Goal: Task Accomplishment & Management: Use online tool/utility

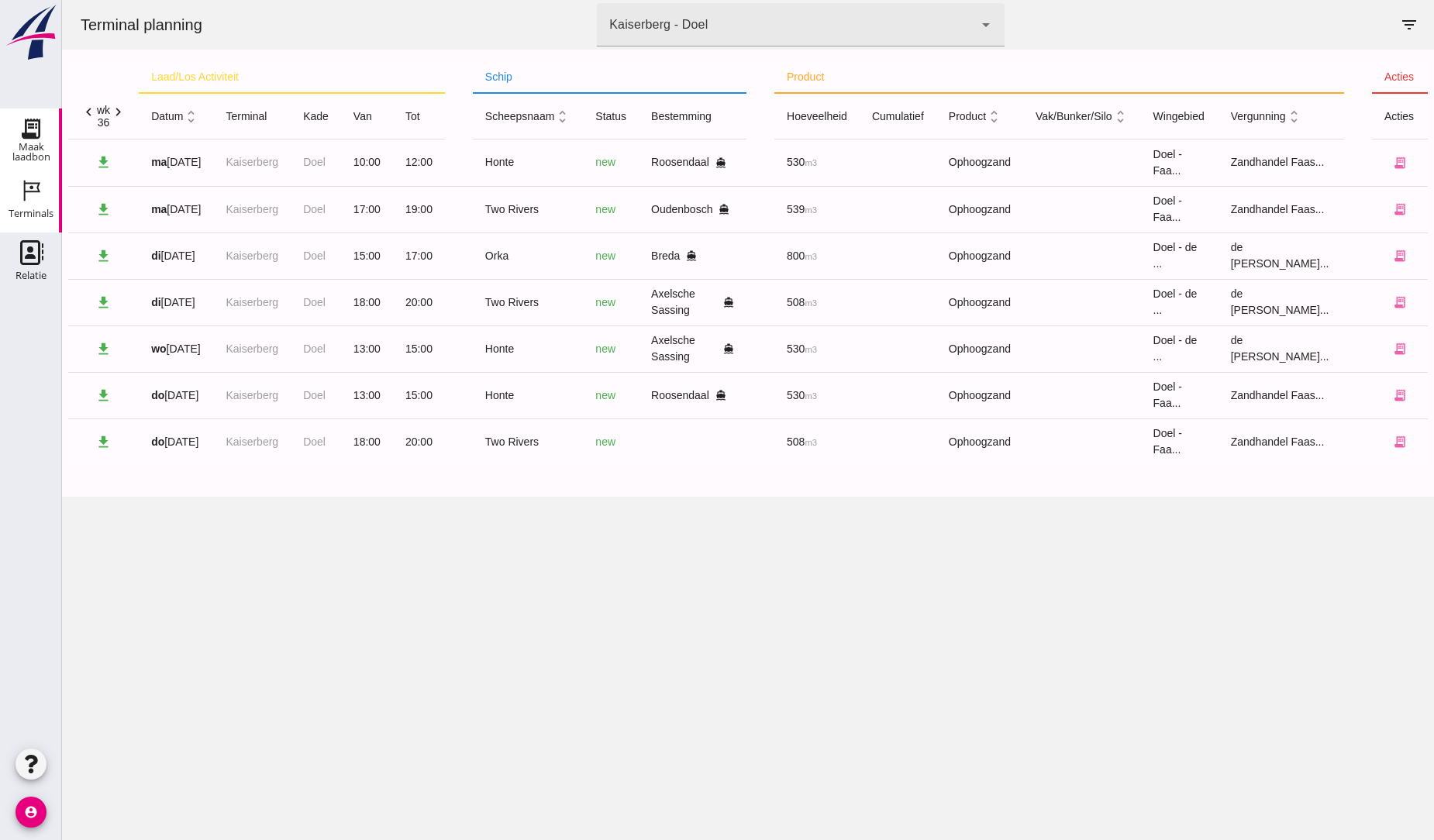
click at [37, 137] on use at bounding box center [31, 128] width 25 height 25
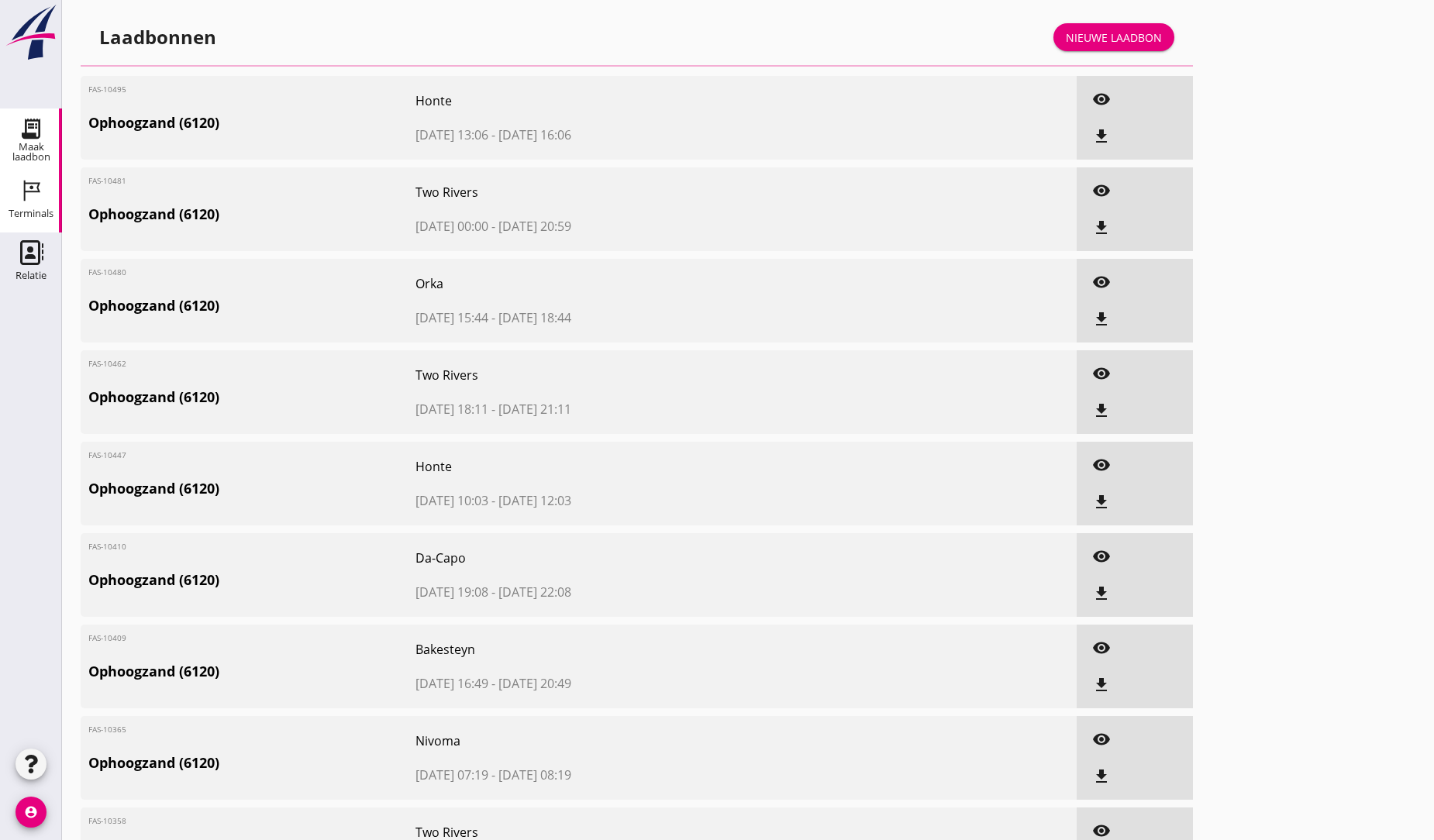
click at [30, 194] on icon "Terminals" at bounding box center [31, 190] width 25 height 25
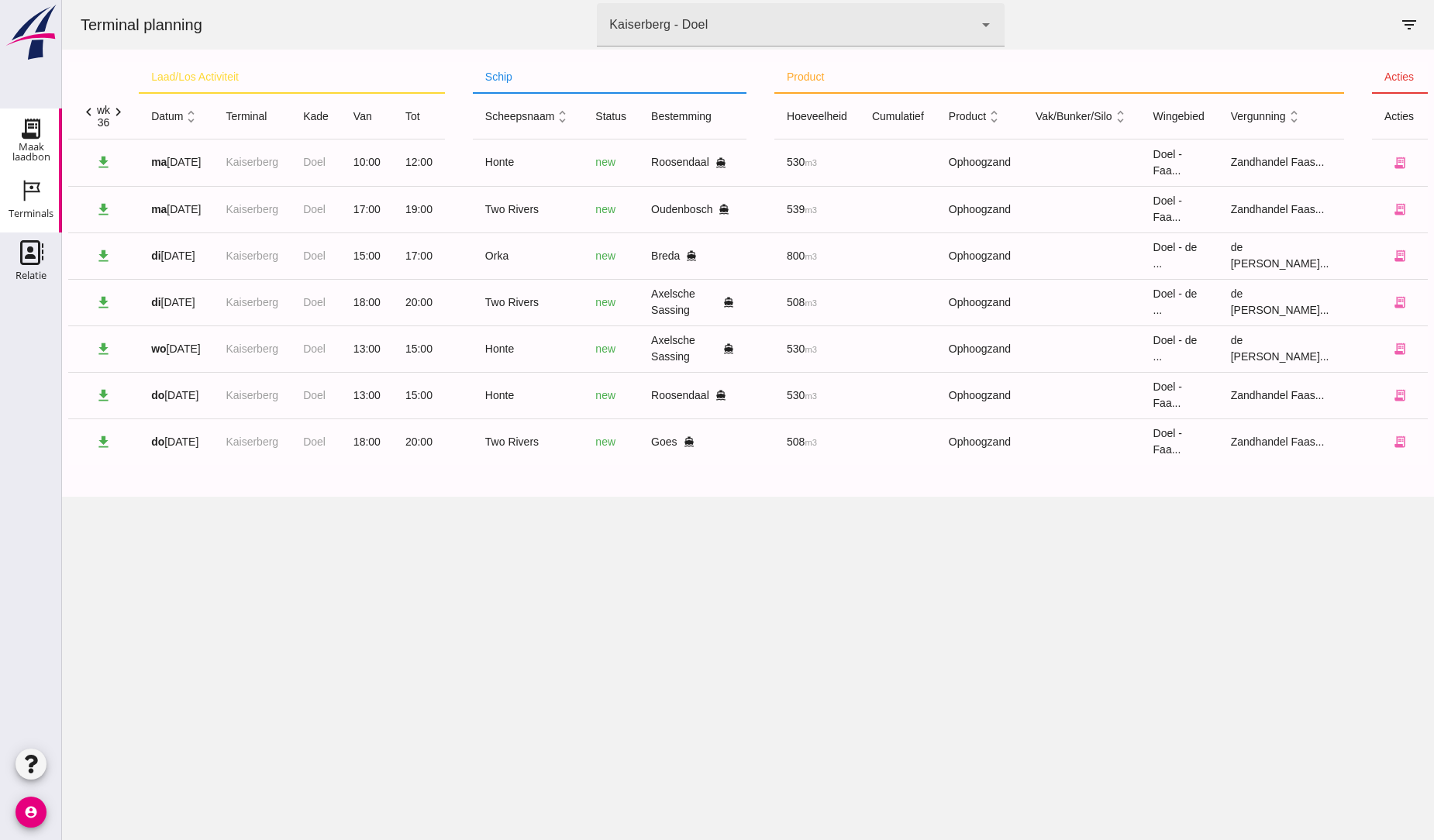
click at [32, 142] on div "Maak laadbon" at bounding box center [31, 152] width 62 height 20
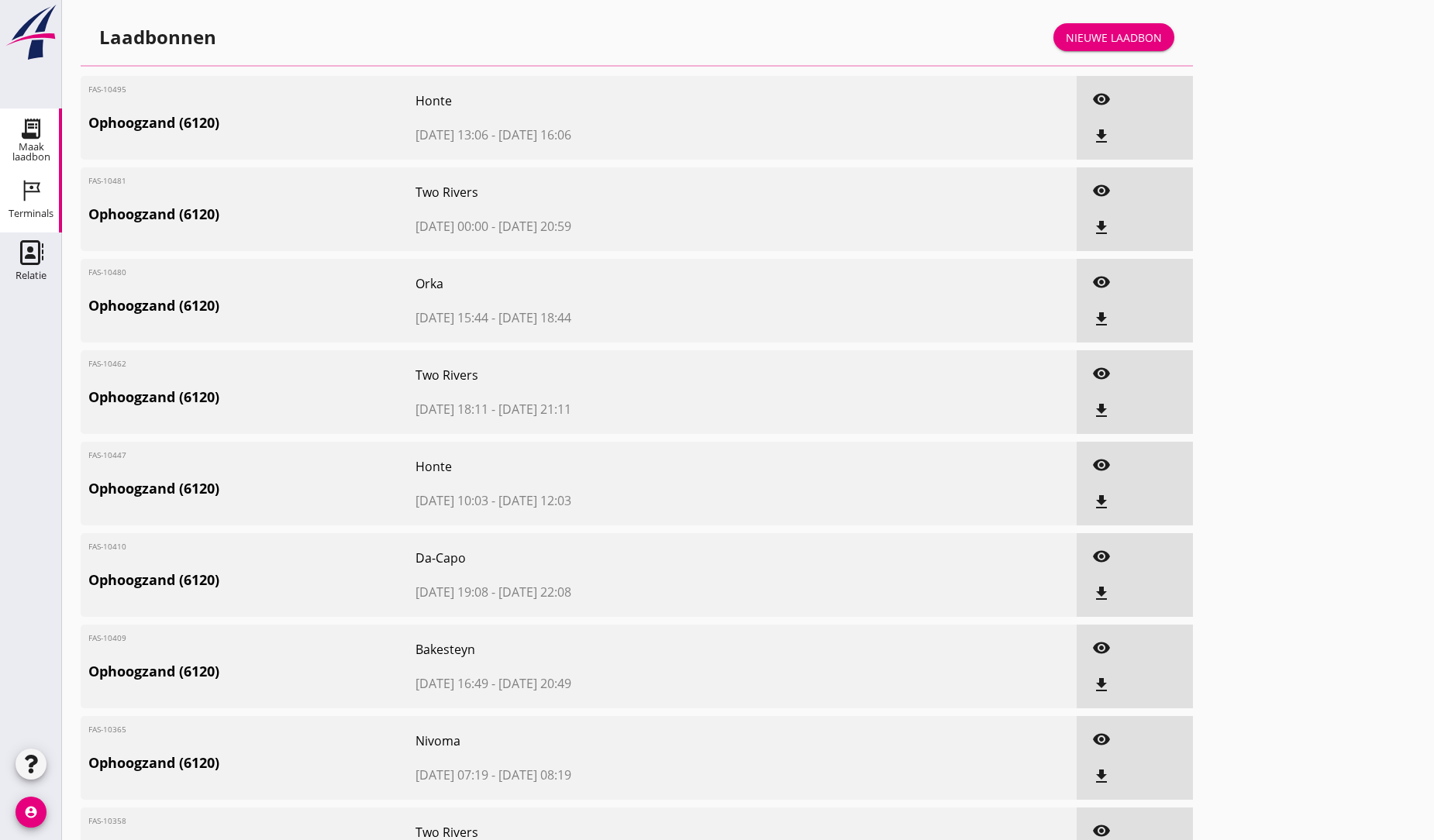
click at [34, 200] on icon "Terminals" at bounding box center [31, 190] width 25 height 25
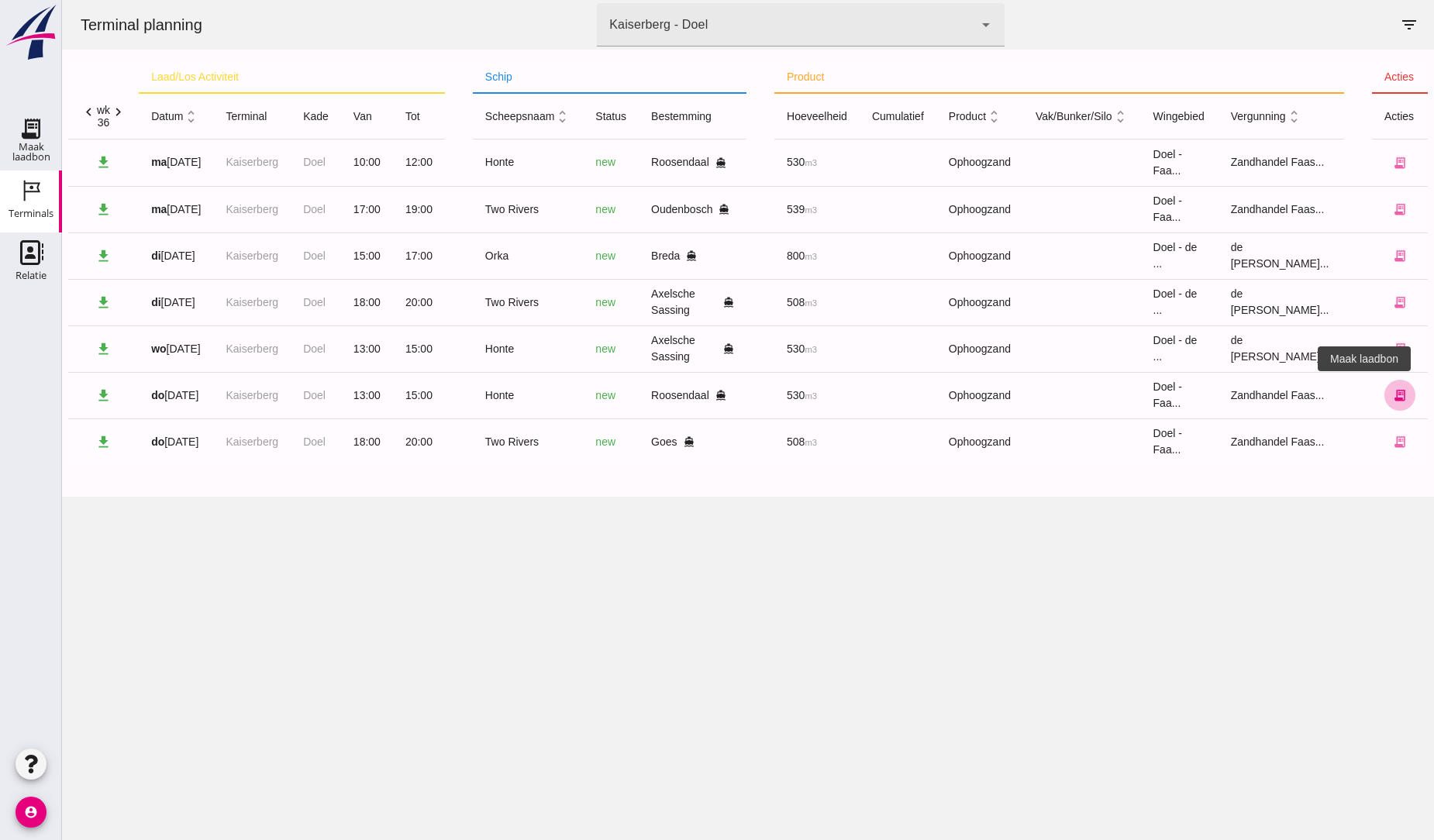
click at [1392, 395] on icon "receipt_long" at bounding box center [1399, 394] width 14 height 14
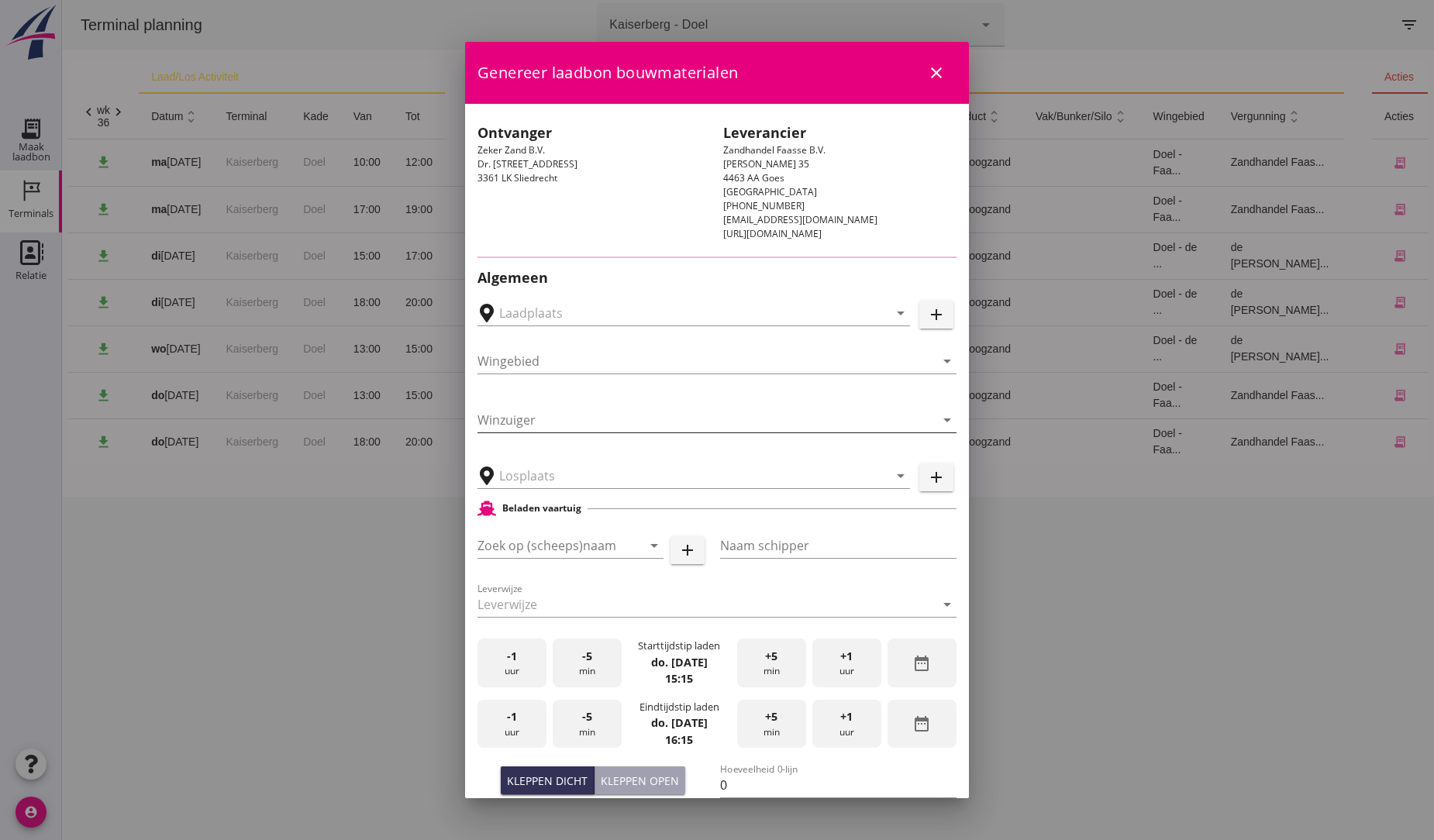
type input "Breure Grondwerken, [GEOGRAPHIC_DATA]"
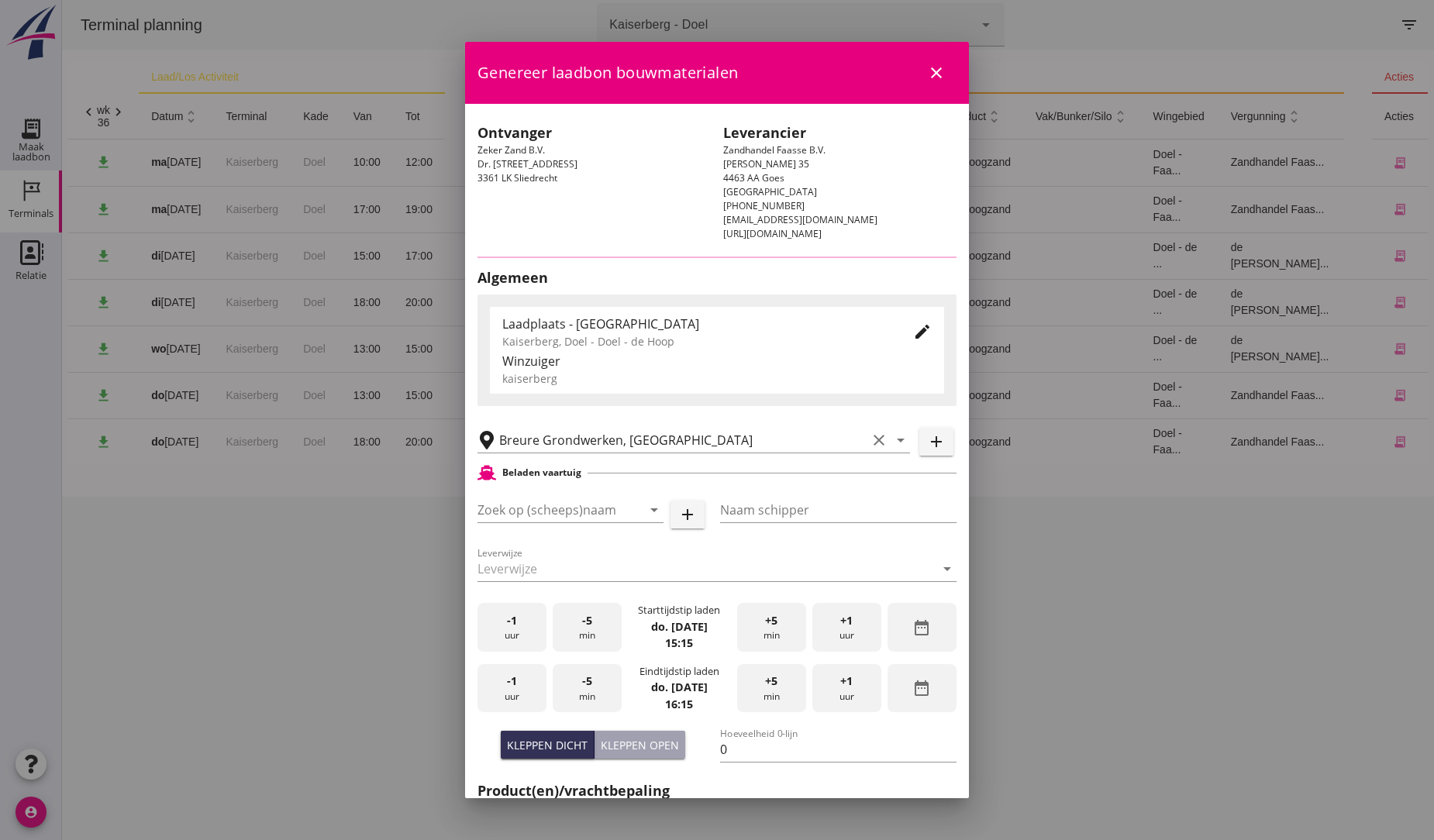
type input "Honte"
type input "[PERSON_NAME]"
type input "560"
type input "Ophoogzand (6120)"
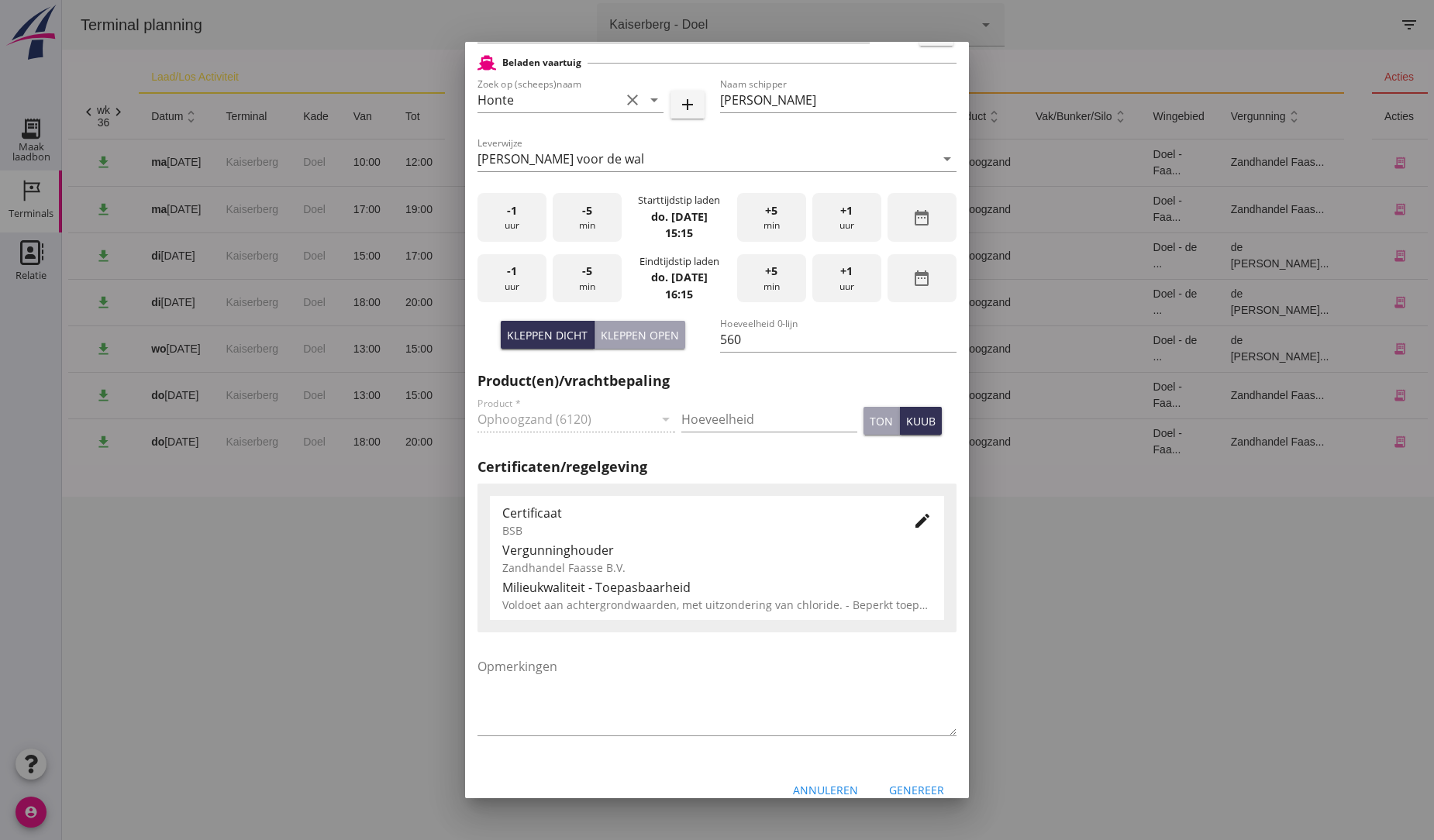
scroll to position [411, 0]
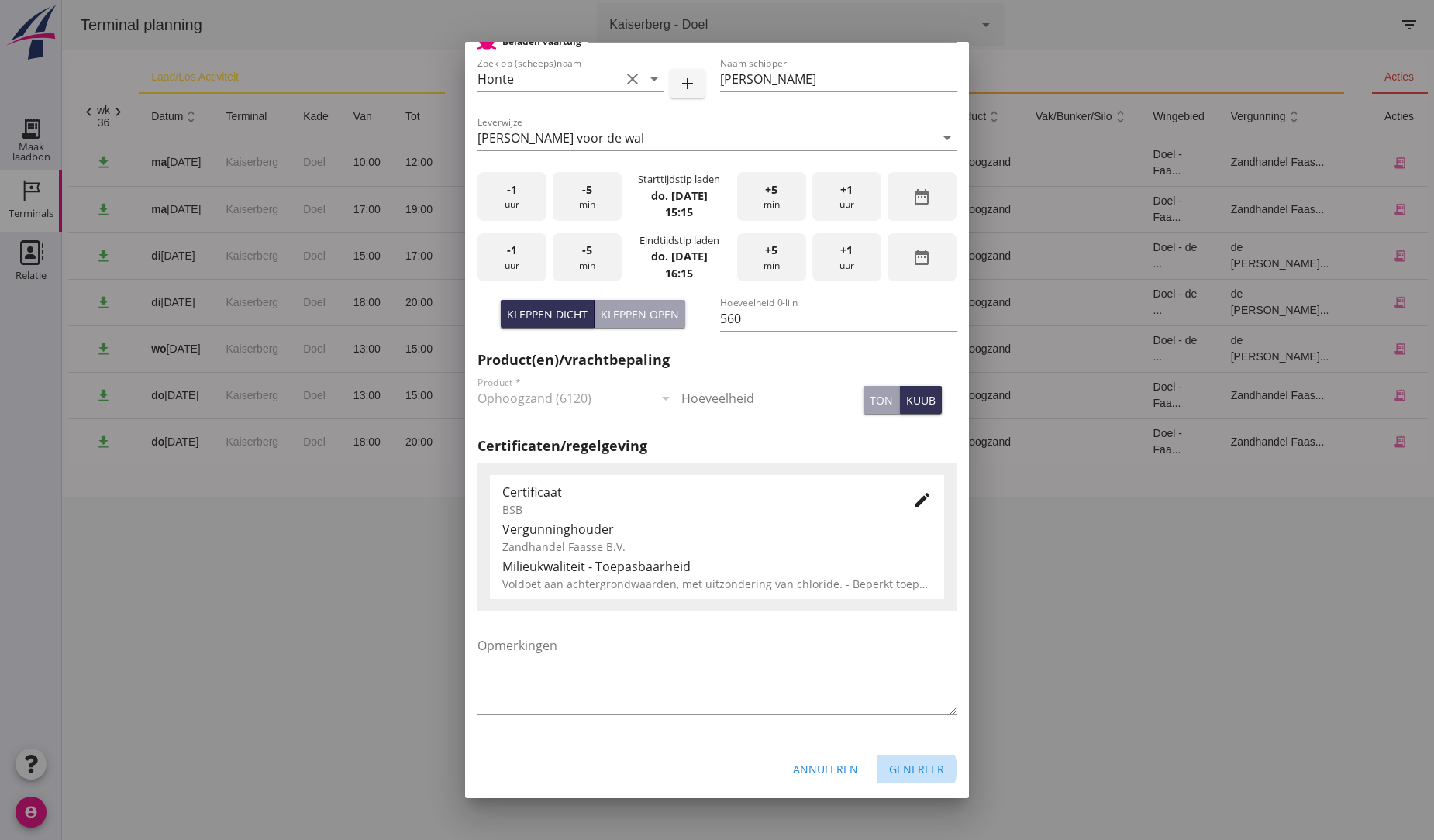
click at [918, 768] on div "Genereer" at bounding box center [916, 769] width 55 height 17
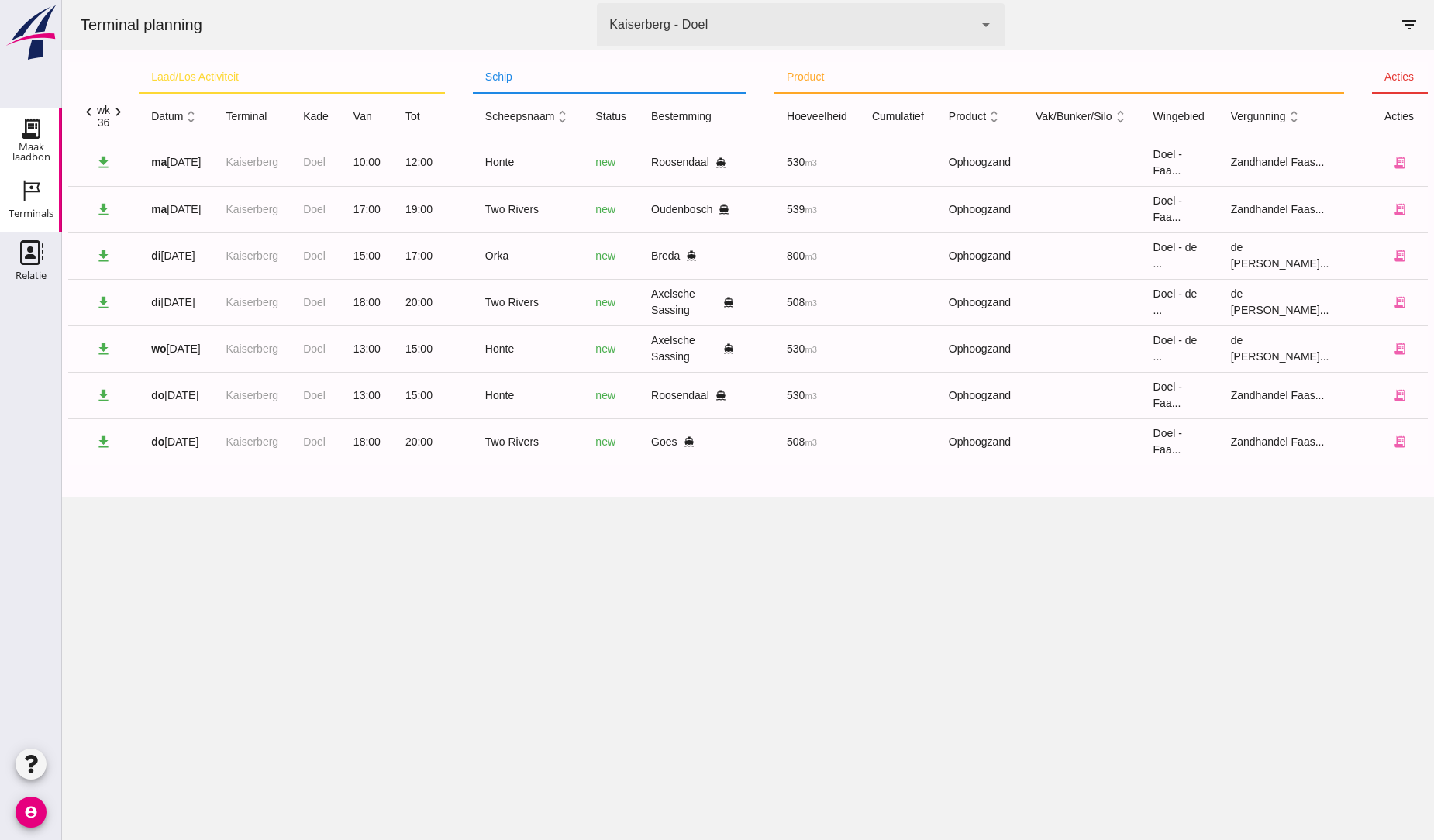
click at [31, 128] on use at bounding box center [31, 128] width 25 height 25
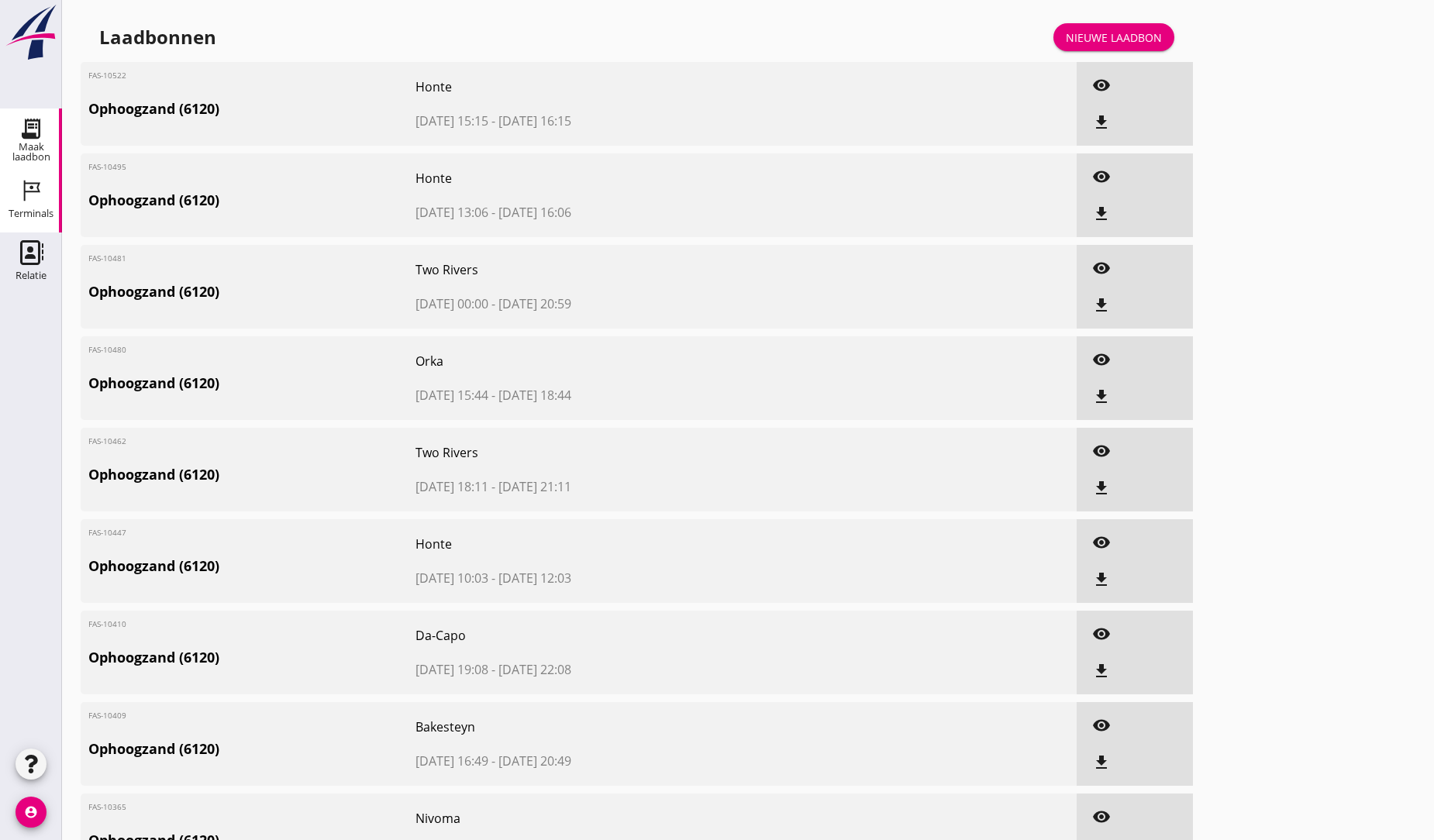
click at [31, 200] on icon "Terminals" at bounding box center [31, 190] width 25 height 25
